Goal: Task Accomplishment & Management: Manage account settings

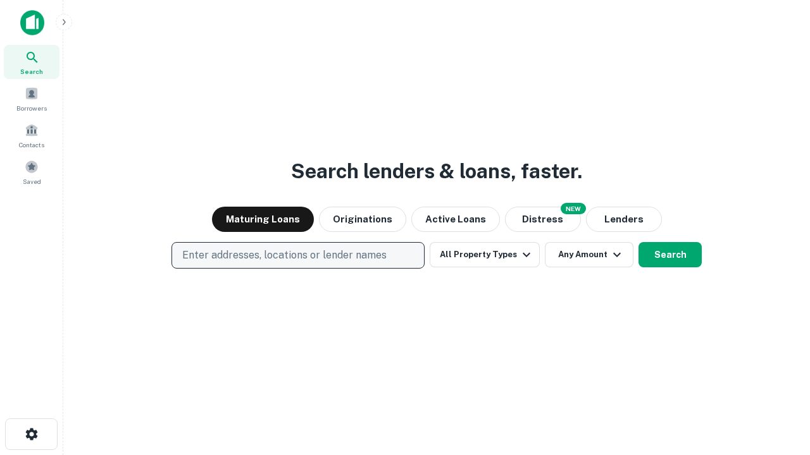
click at [297, 256] on p "Enter addresses, locations or lender names" at bounding box center [284, 255] width 204 height 15
type input "**********"
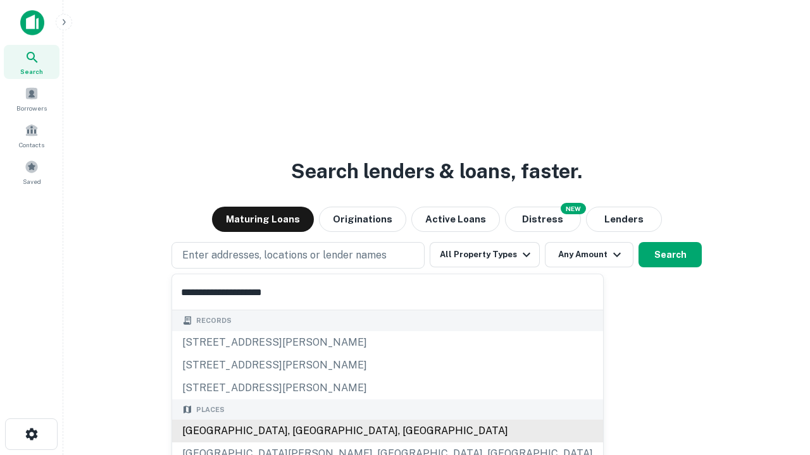
click at [302, 431] on div "[GEOGRAPHIC_DATA], [GEOGRAPHIC_DATA], [GEOGRAPHIC_DATA]" at bounding box center [387, 431] width 431 height 23
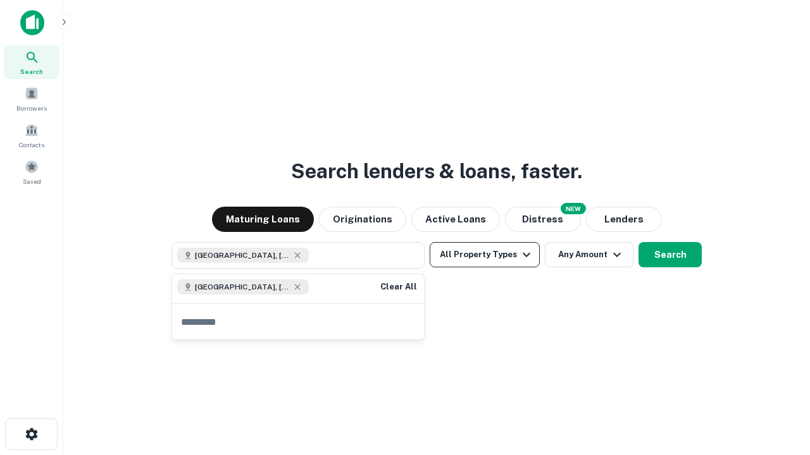
click at [485, 255] on button "All Property Types" at bounding box center [485, 254] width 110 height 25
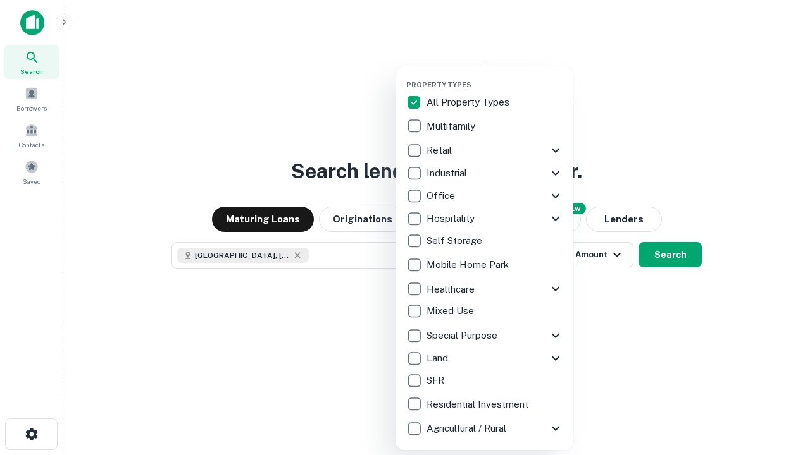
click at [495, 77] on button "button" at bounding box center [494, 77] width 177 height 1
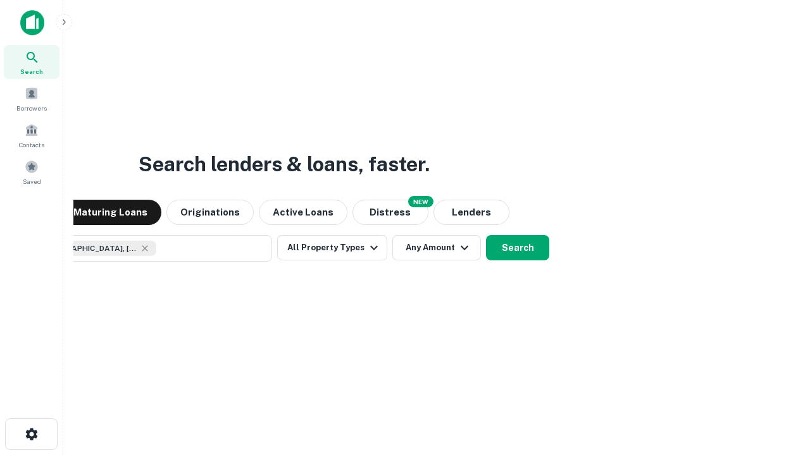
scroll to position [20, 0]
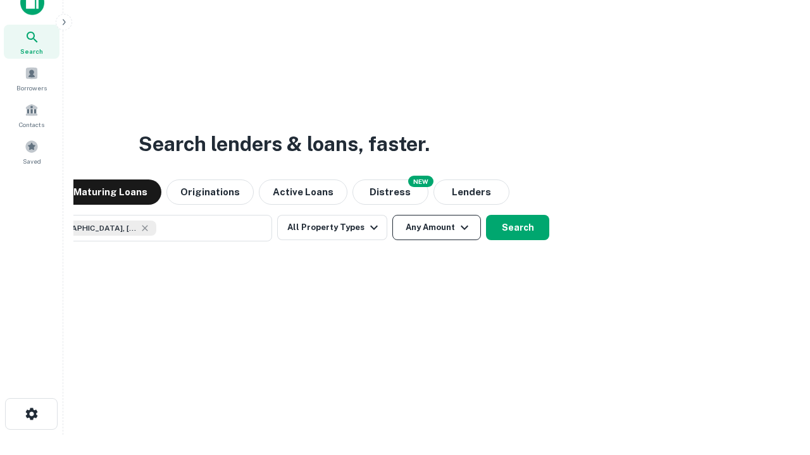
click at [392, 215] on button "Any Amount" at bounding box center [436, 227] width 89 height 25
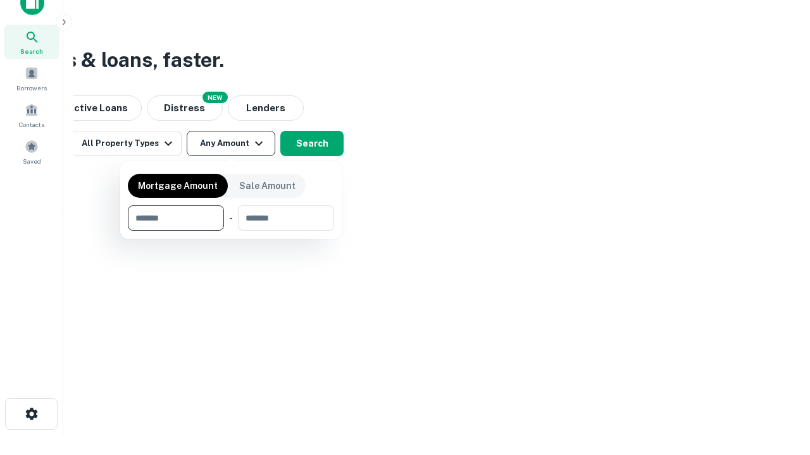
type input "*******"
click at [231, 231] on button "button" at bounding box center [231, 231] width 206 height 1
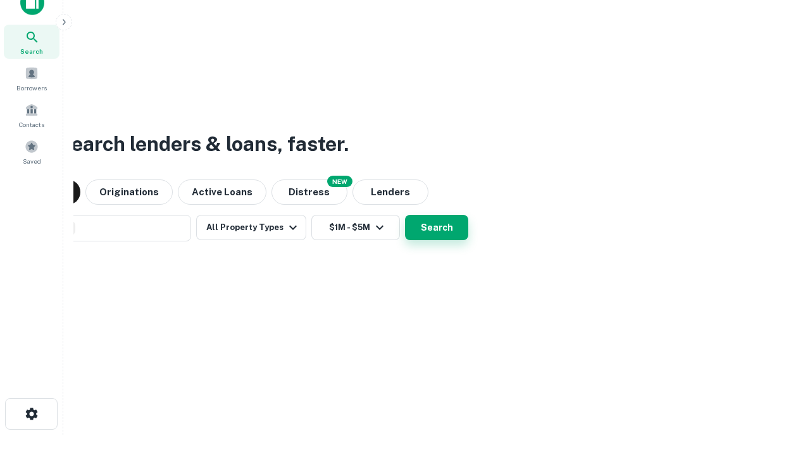
click at [405, 215] on button "Search" at bounding box center [436, 227] width 63 height 25
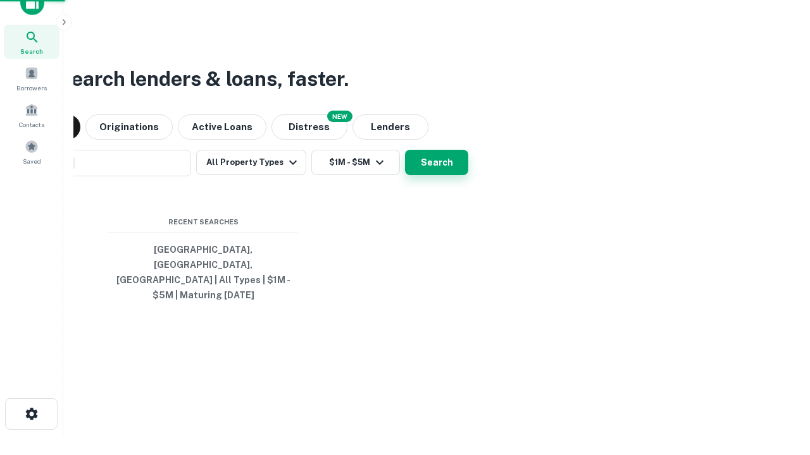
scroll to position [41, 358]
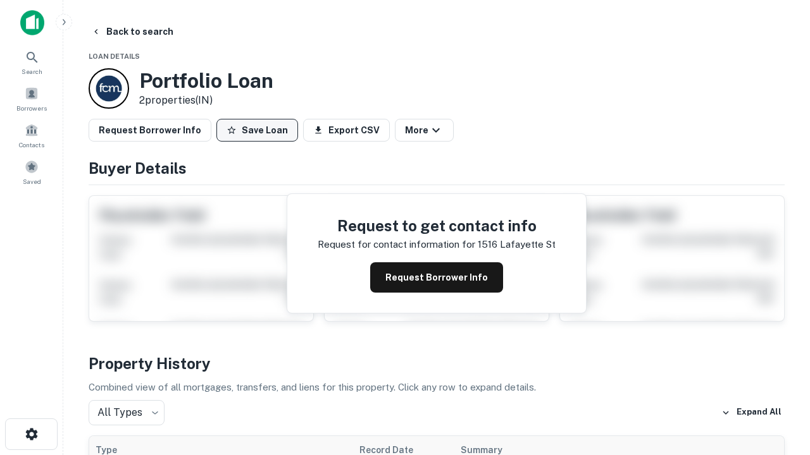
click at [257, 130] on button "Save Loan" at bounding box center [257, 130] width 82 height 23
click at [260, 130] on button "Loan Saved" at bounding box center [259, 130] width 87 height 23
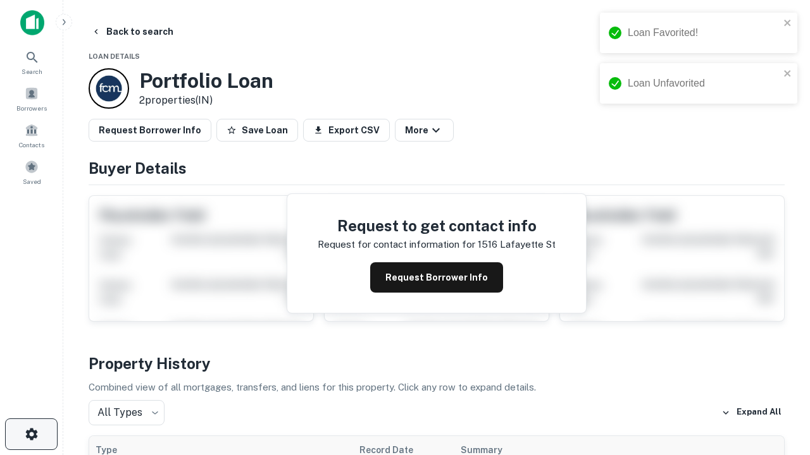
click at [31, 435] on icon "button" at bounding box center [31, 434] width 15 height 15
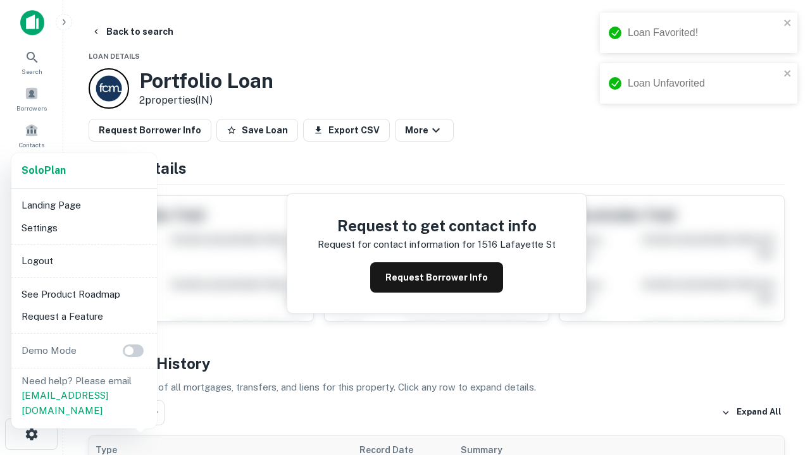
click at [83, 261] on li "Logout" at bounding box center [83, 261] width 135 height 23
